Goal: Check status: Check status

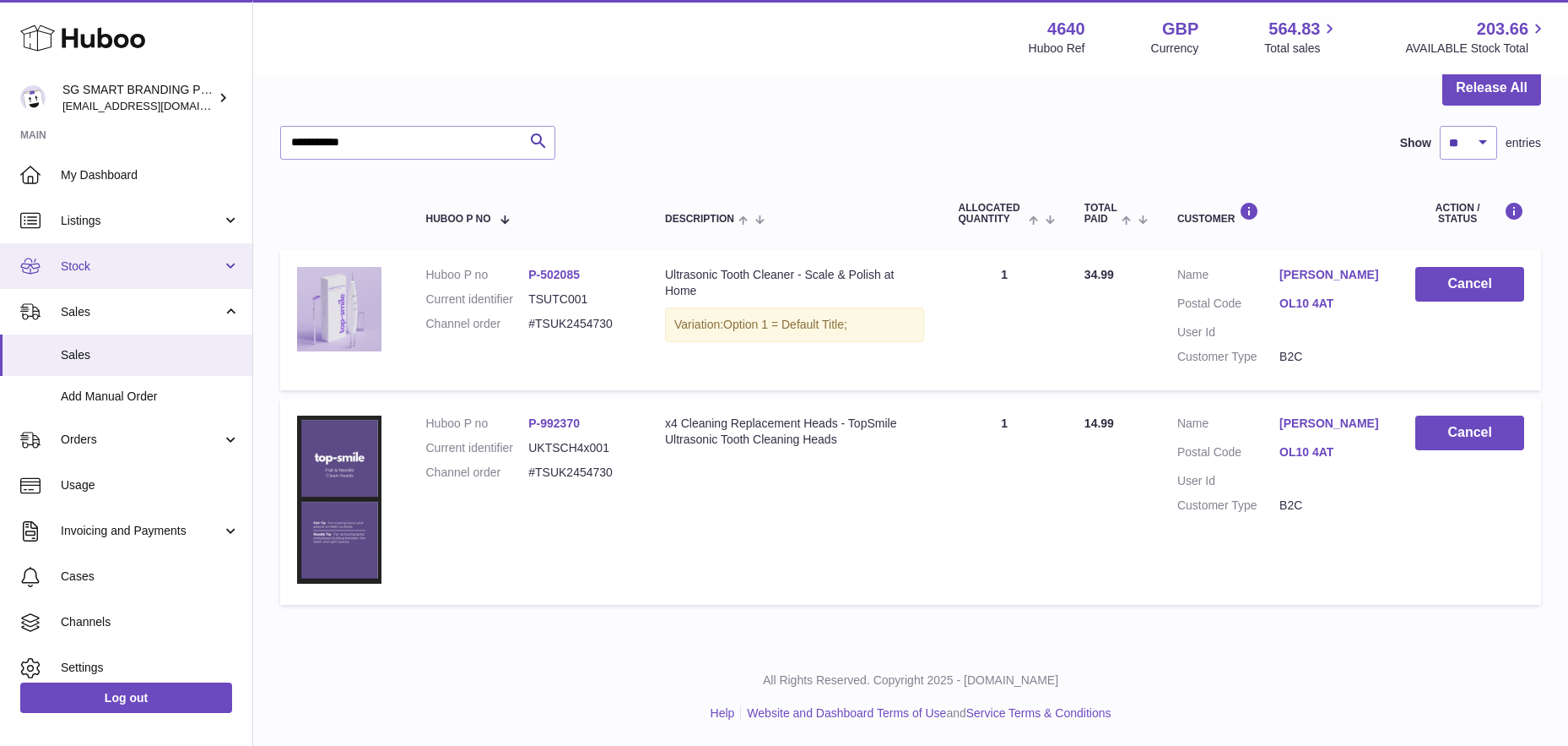
click at [142, 267] on span "Stock" at bounding box center [141, 266] width 161 height 16
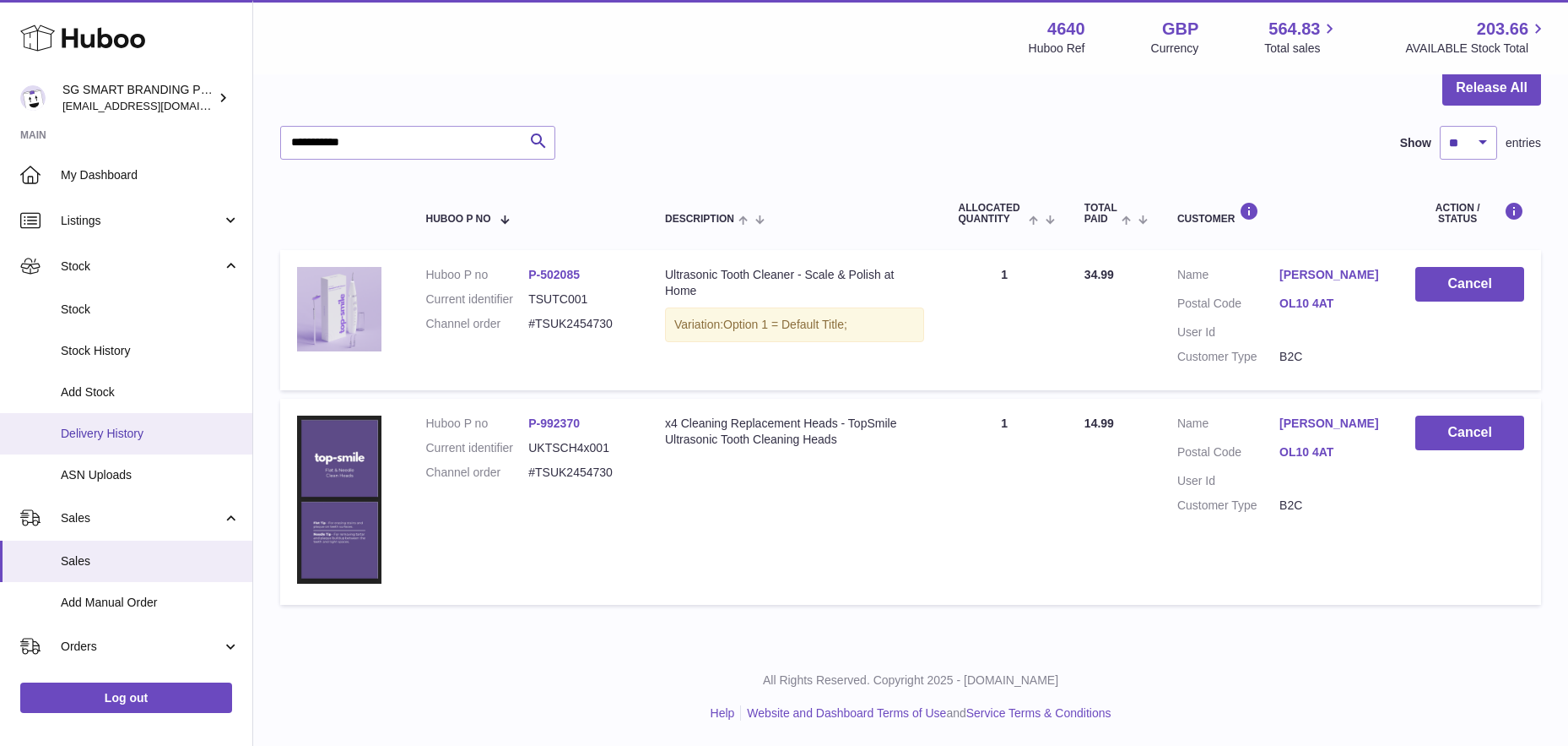
click at [158, 430] on span "Delivery History" at bounding box center [150, 434] width 179 height 16
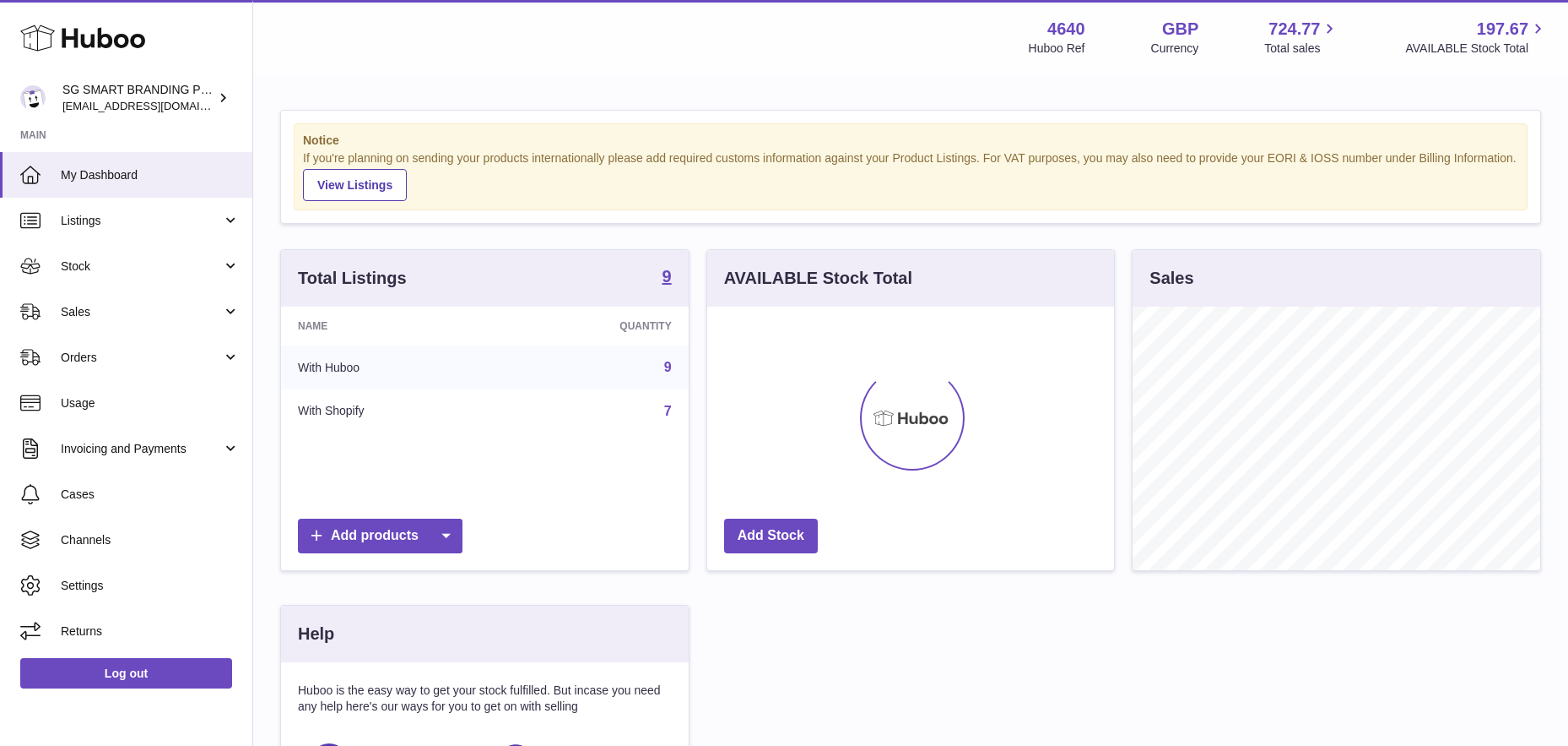
scroll to position [264, 407]
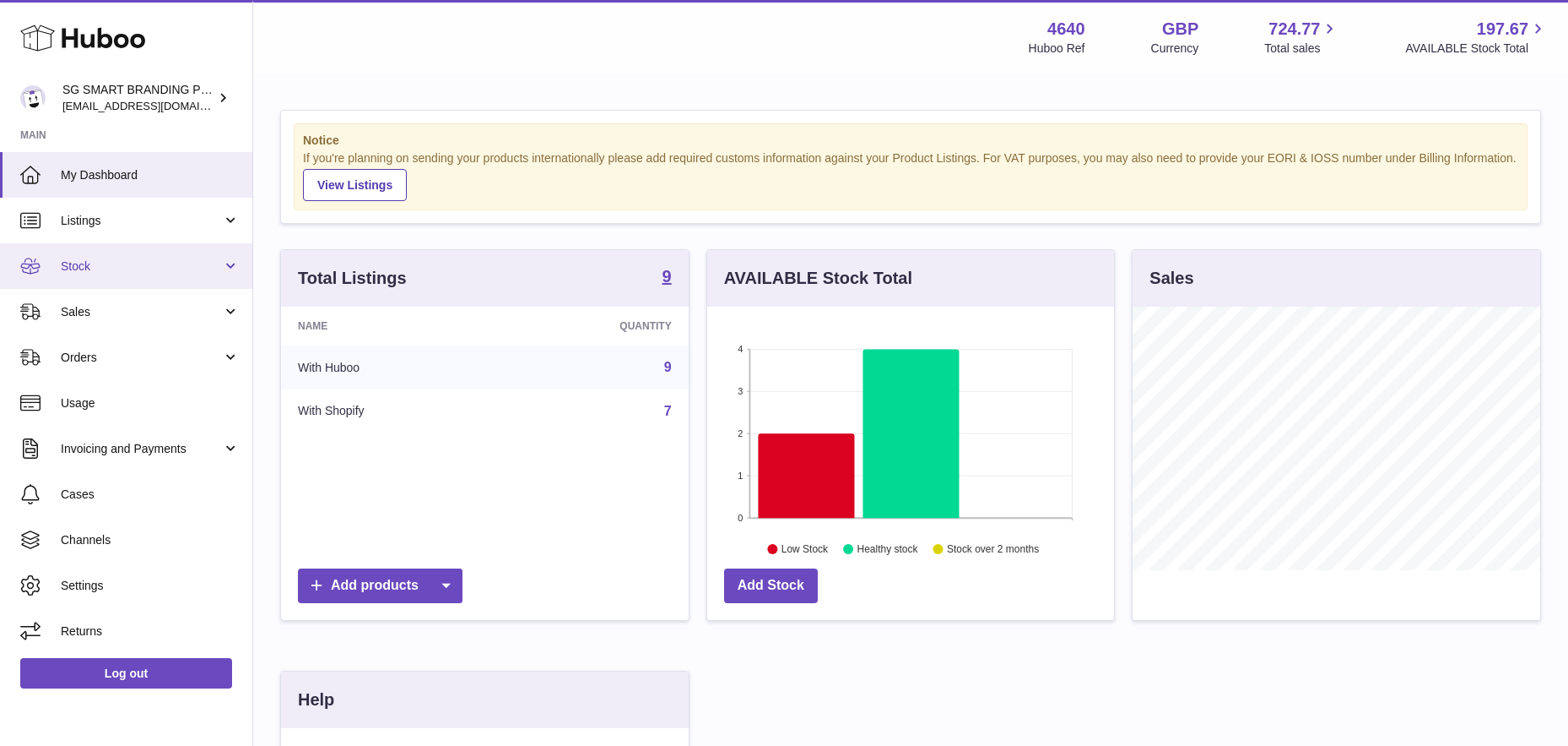
click at [205, 272] on span "Stock" at bounding box center [141, 266] width 161 height 16
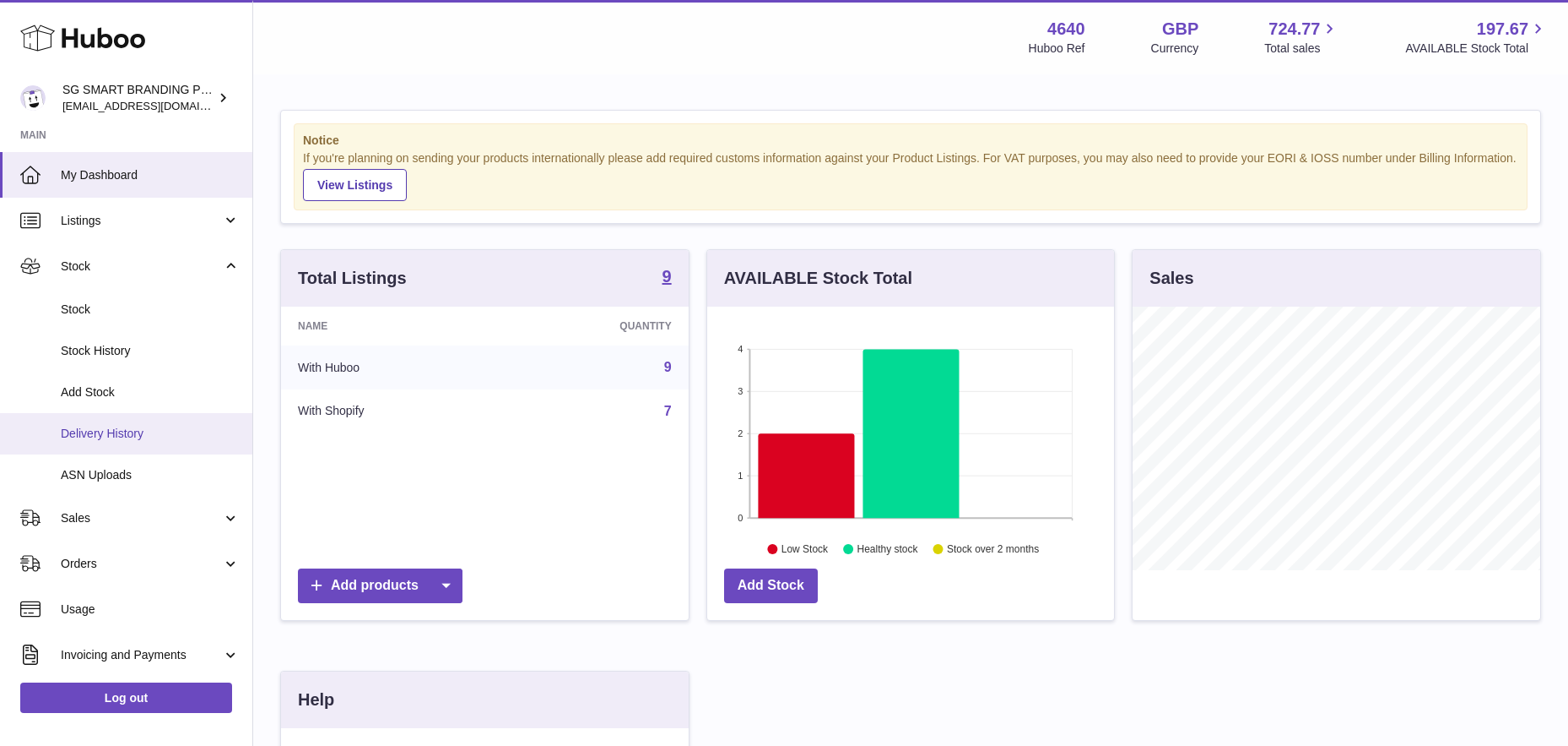
click at [168, 429] on span "Delivery History" at bounding box center [150, 434] width 179 height 16
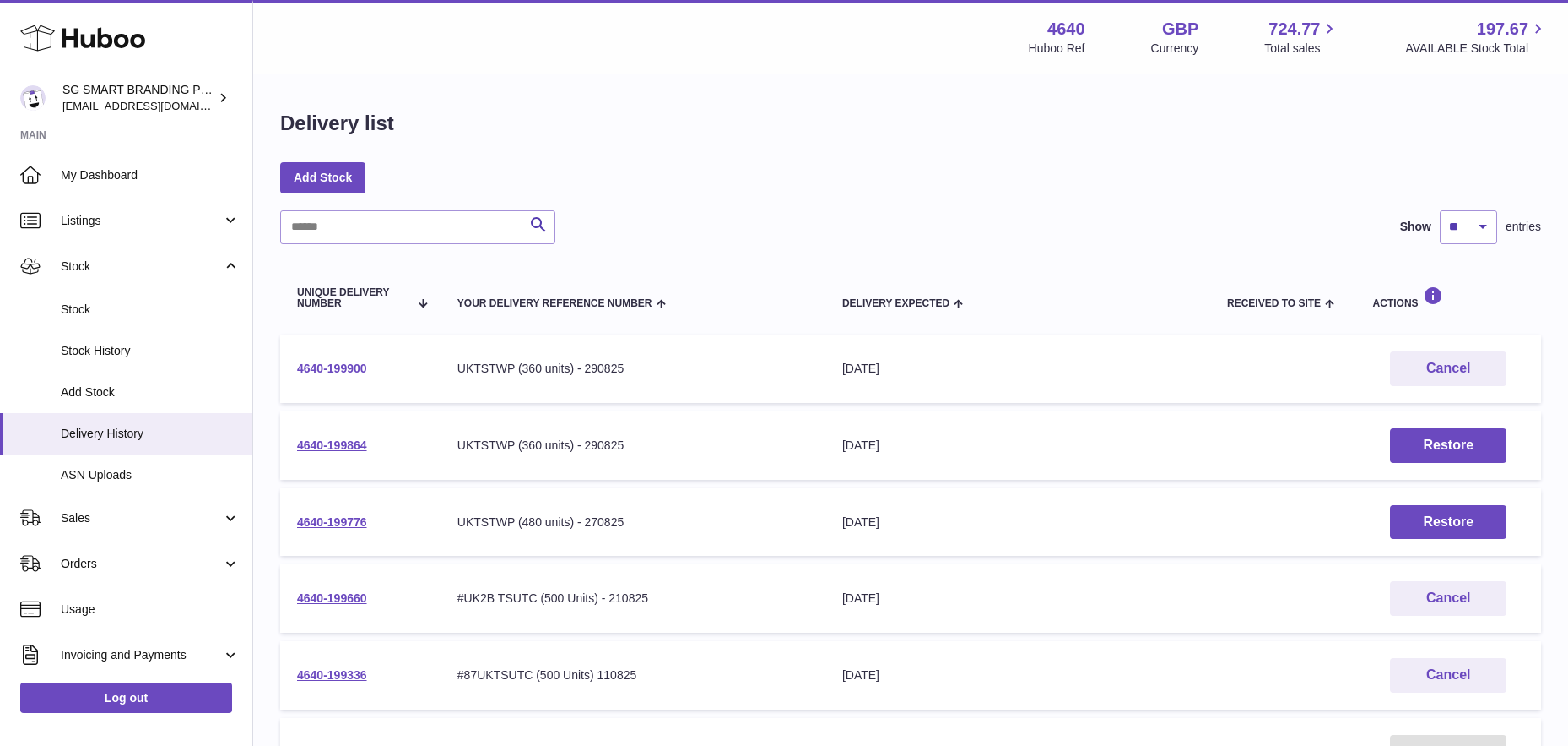
click at [327, 367] on link "4640-199900" at bounding box center [332, 368] width 70 height 13
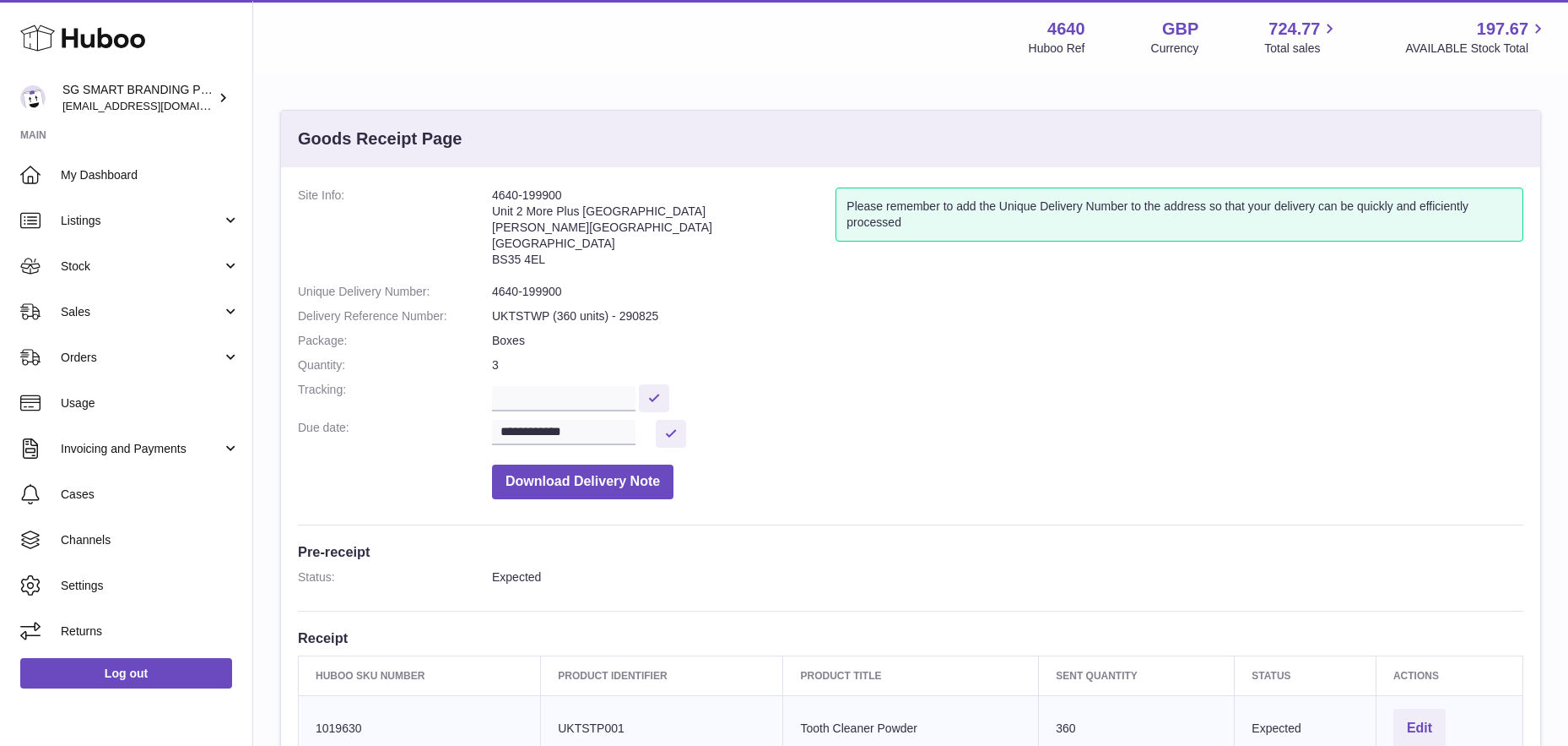
drag, startPoint x: 493, startPoint y: 226, endPoint x: 546, endPoint y: 258, distance: 61.9
click at [546, 258] on address "4640-199900 Unit 2 More Plus Central Park Hudson Ave Severn Beach BS35 4EL" at bounding box center [664, 231] width 344 height 88
copy address "Hudson Ave Severn Beach BS35 4EL"
